Goal: Navigation & Orientation: Find specific page/section

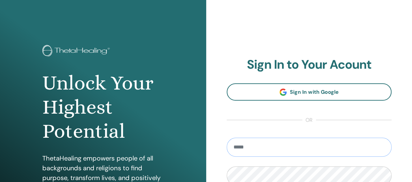
click at [346, 146] on input "email" at bounding box center [309, 147] width 165 height 19
type input "**********"
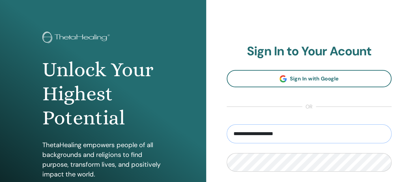
scroll to position [61, 0]
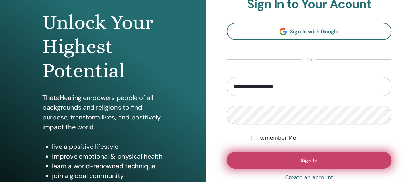
click at [294, 166] on button "Sign In" at bounding box center [309, 160] width 165 height 17
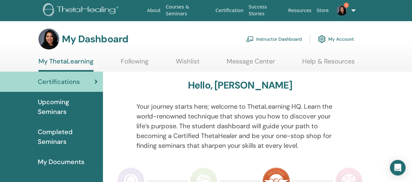
click at [349, 15] on link "3" at bounding box center [344, 10] width 26 height 21
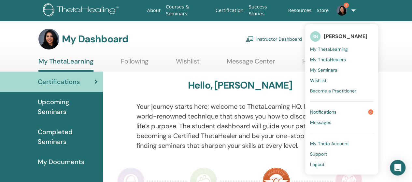
click at [337, 113] on link "Notifications 3" at bounding box center [341, 112] width 63 height 10
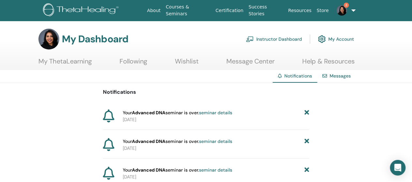
click at [275, 38] on link "Instructor Dashboard" at bounding box center [274, 39] width 56 height 14
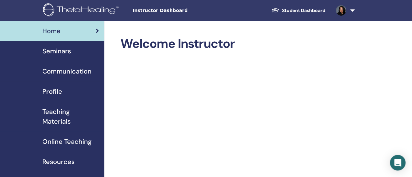
click at [53, 57] on link "Seminars" at bounding box center [52, 51] width 104 height 20
